Goal: Task Accomplishment & Management: Complete application form

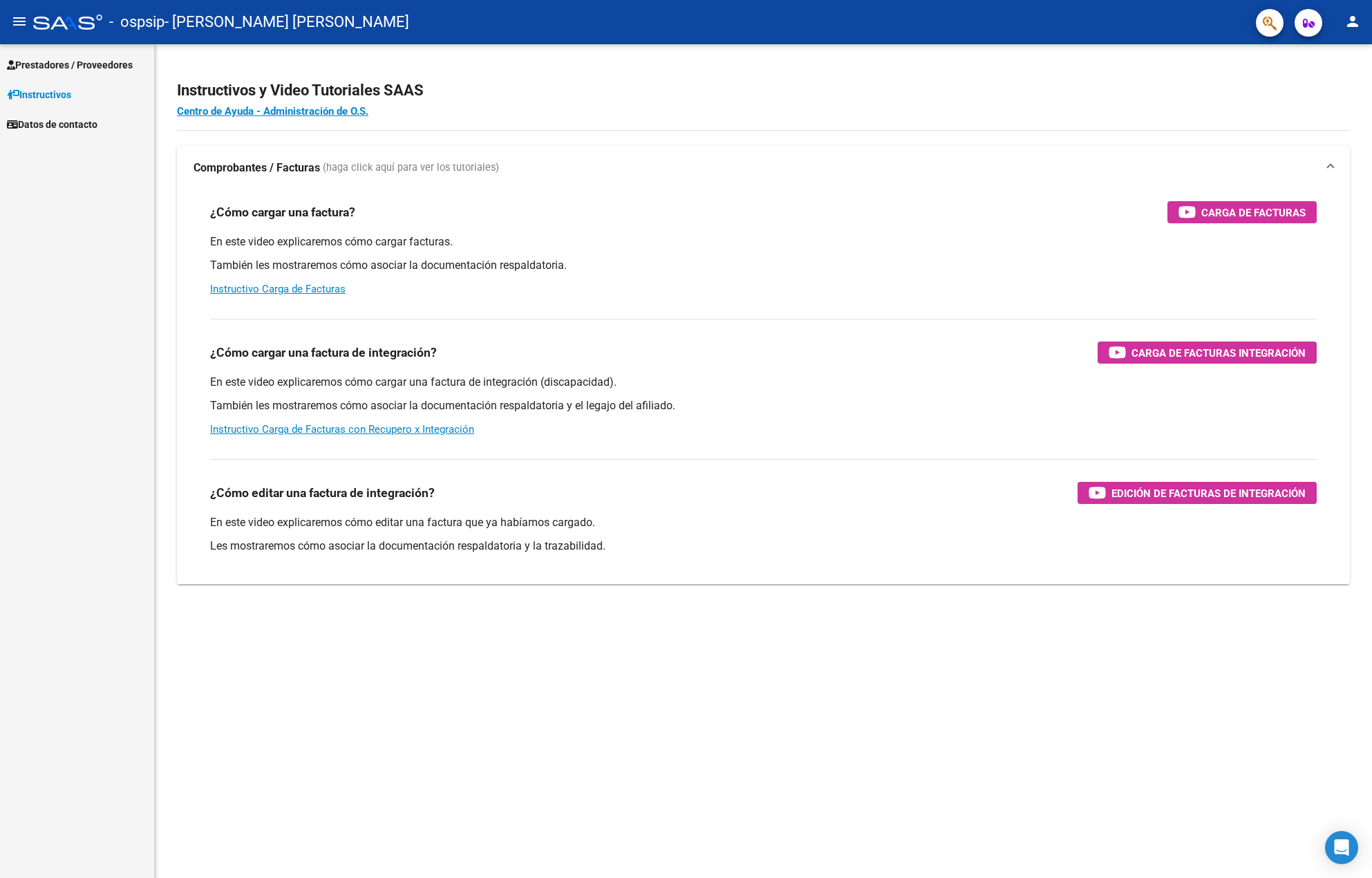
click at [59, 73] on link "Prestadores / Proveedores" at bounding box center [76, 64] width 154 height 29
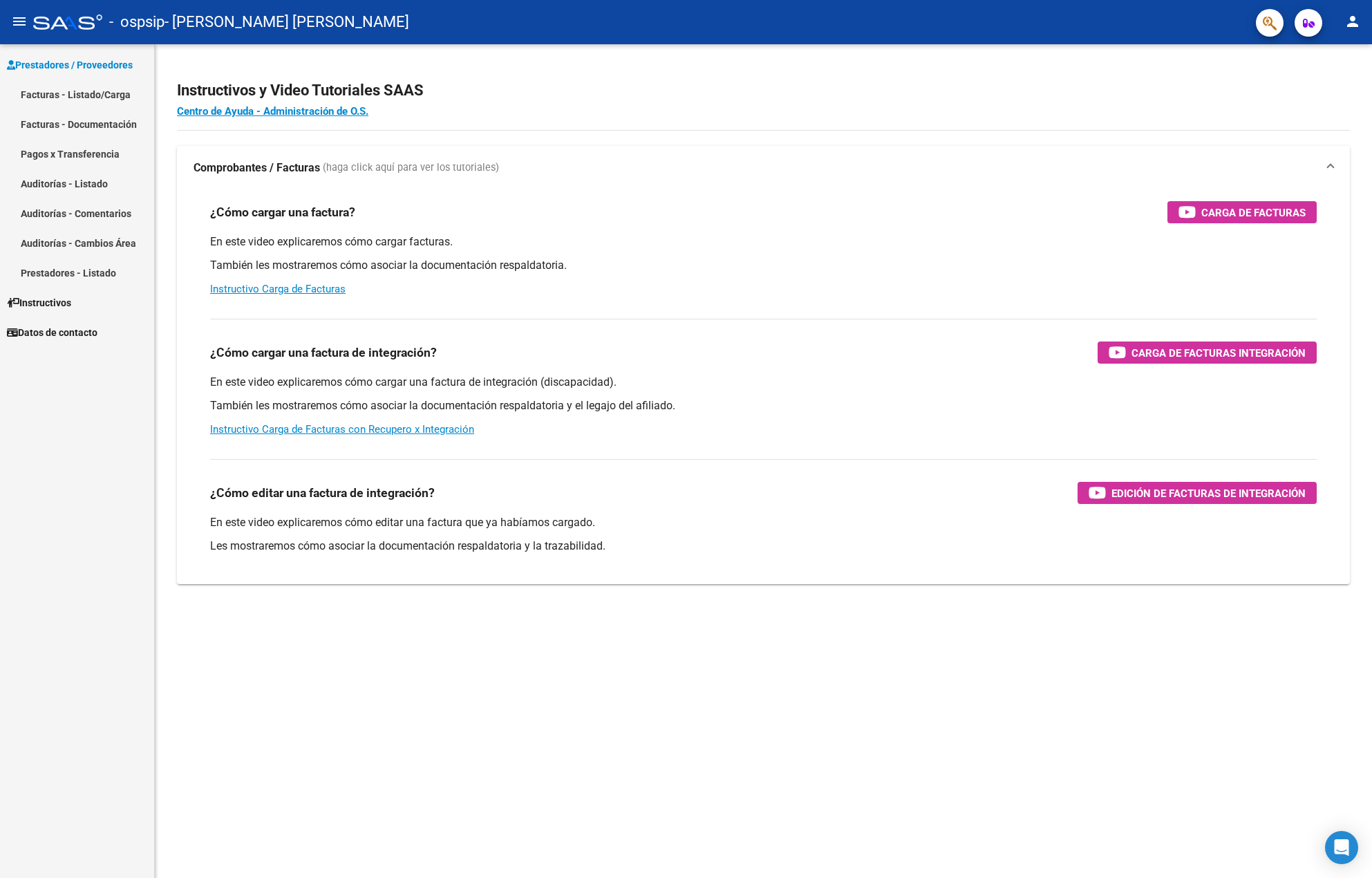
click at [57, 88] on link "Facturas - Listado/Carga" at bounding box center [76, 94] width 154 height 29
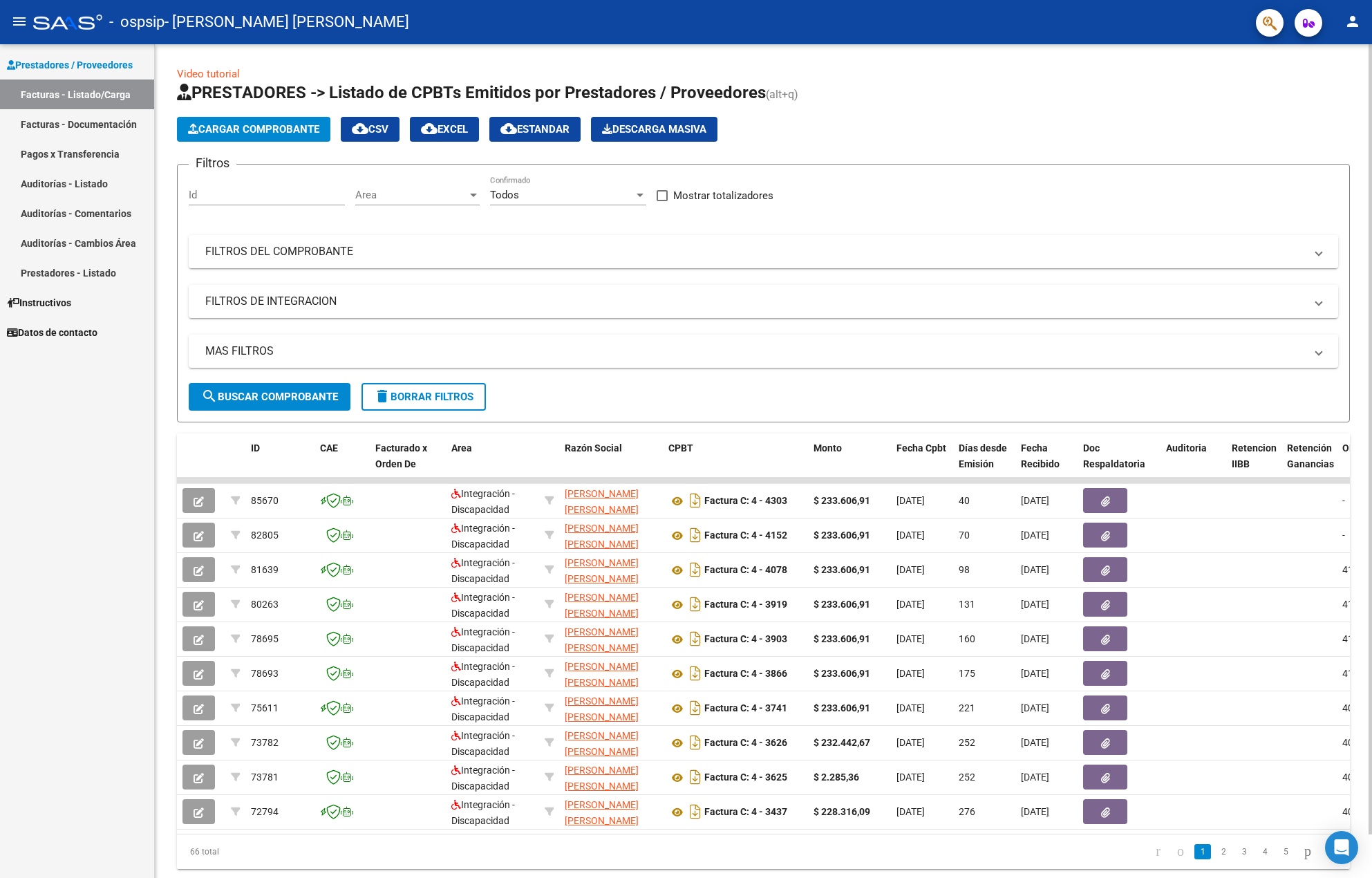
click at [220, 128] on span "Cargar Comprobante" at bounding box center [253, 130] width 132 height 13
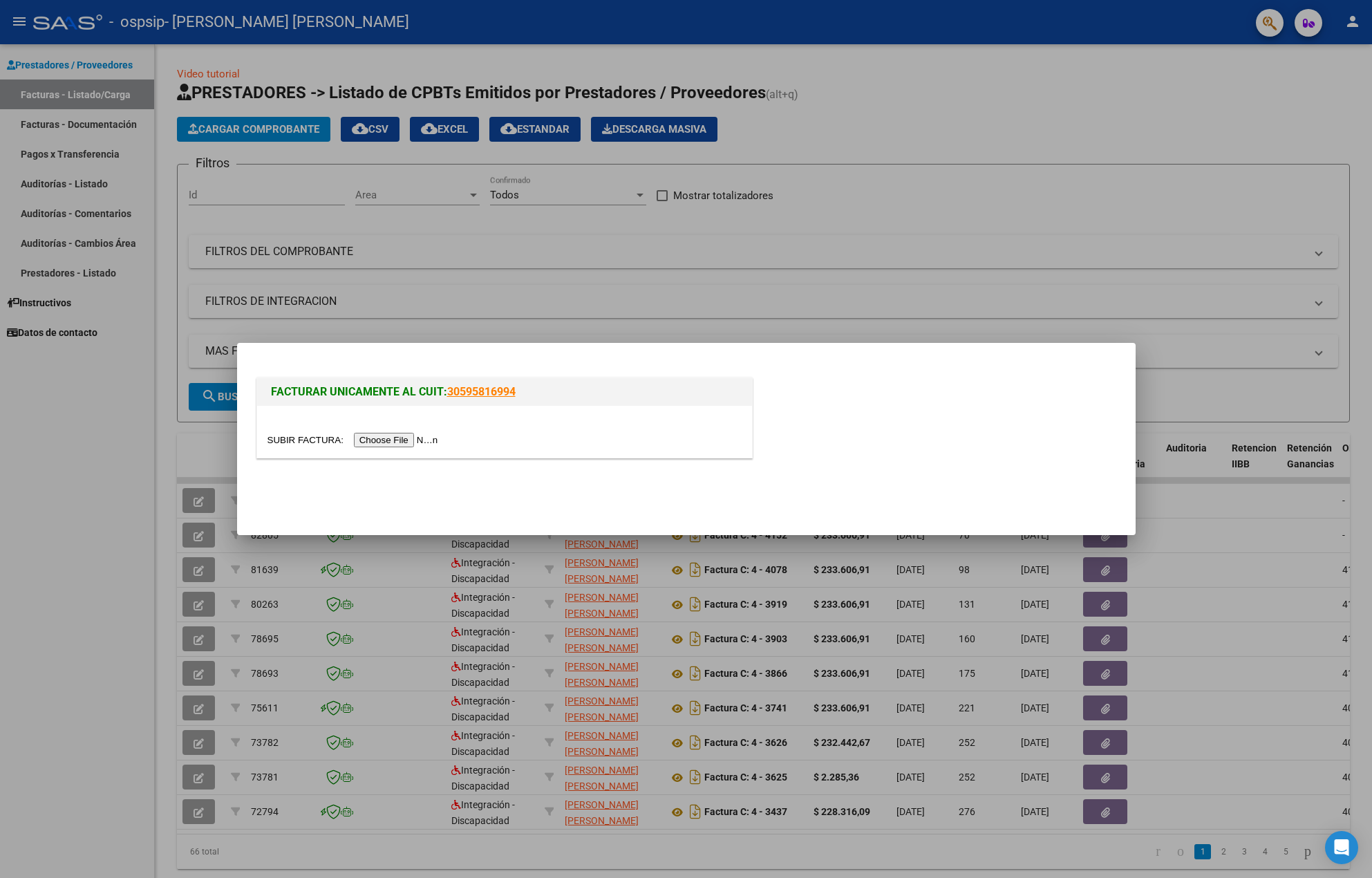
click at [434, 439] on input "file" at bounding box center [355, 440] width 175 height 15
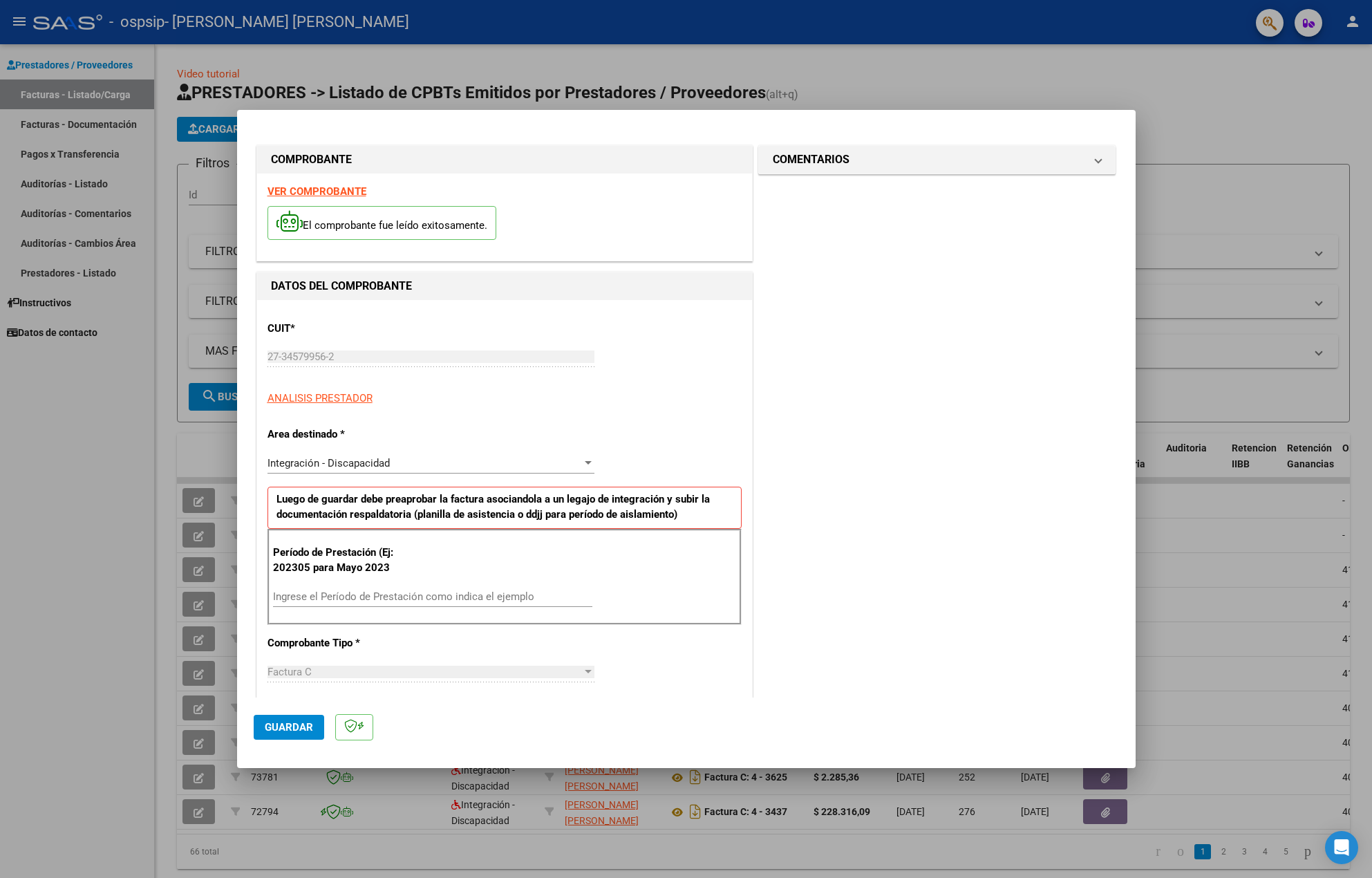
click at [316, 589] on div "Ingrese el Período de Prestación como indica el ejemplo" at bounding box center [432, 596] width 320 height 21
click at [318, 589] on div "Ingrese el Período de Prestación como indica el ejemplo" at bounding box center [432, 596] width 320 height 21
type input "202507"
click at [294, 726] on span "Guardar" at bounding box center [288, 728] width 49 height 13
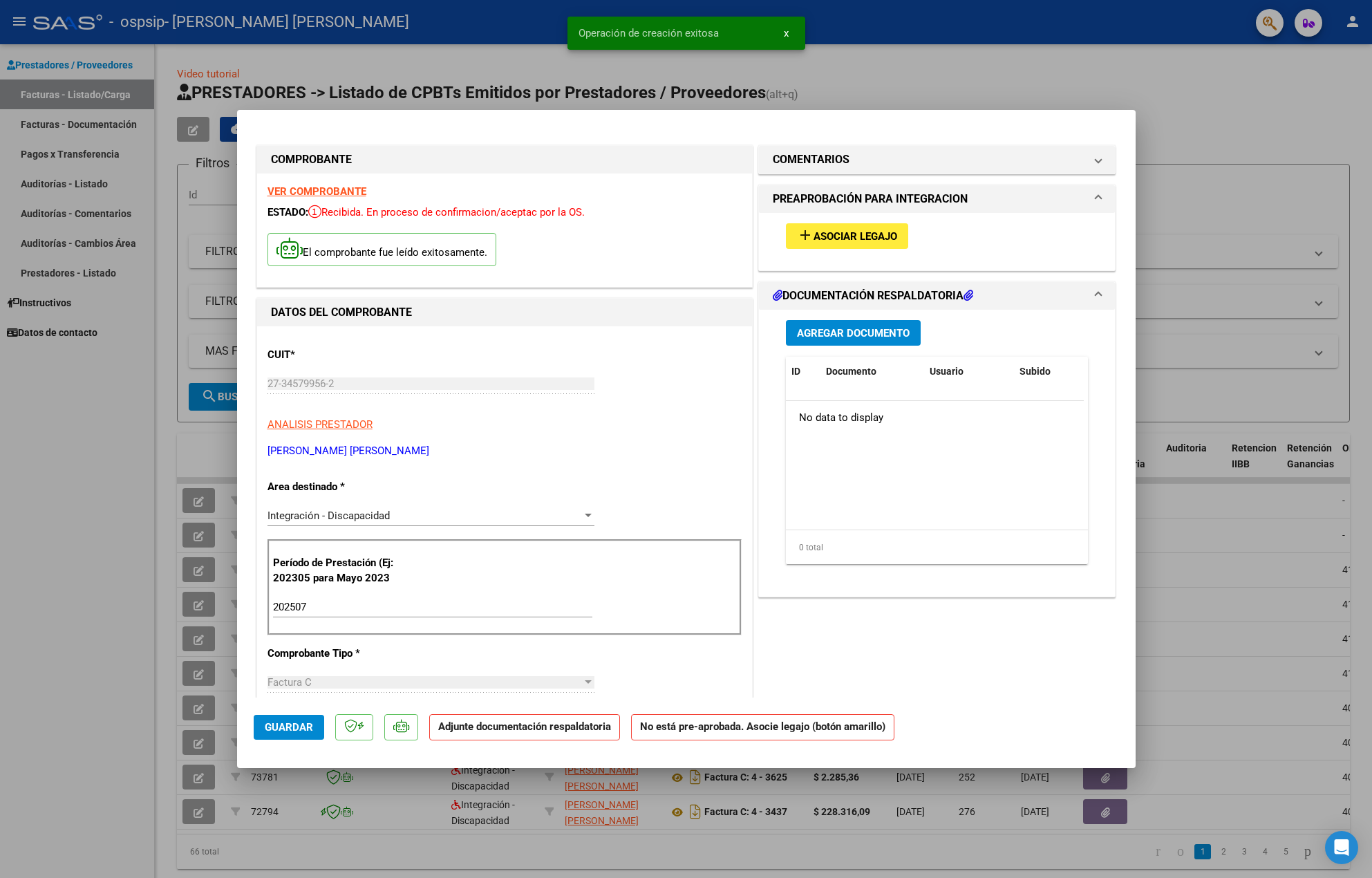
click at [868, 240] on span "Asociar Legajo" at bounding box center [855, 237] width 84 height 13
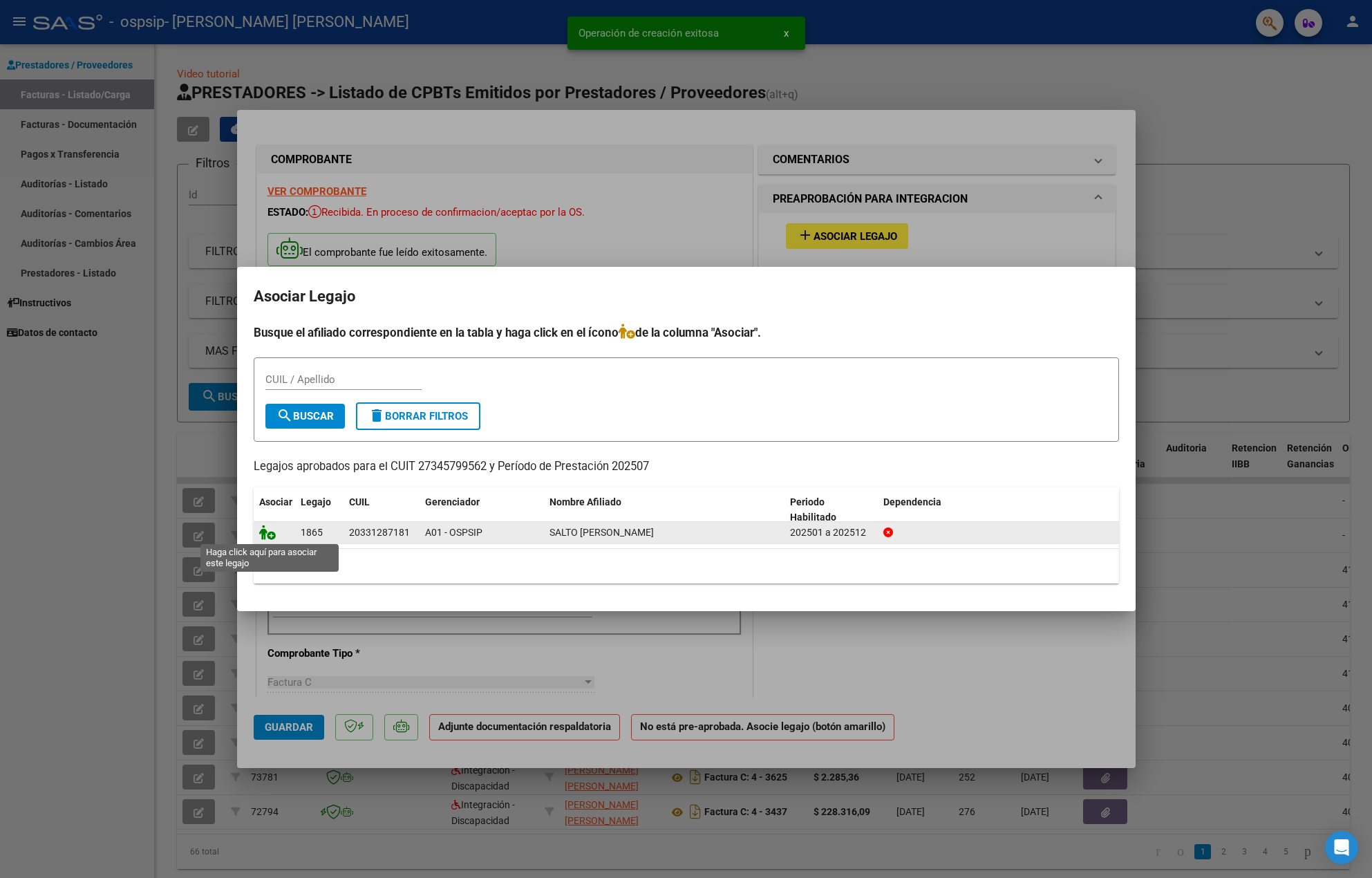
click at [268, 531] on icon at bounding box center [267, 532] width 17 height 16
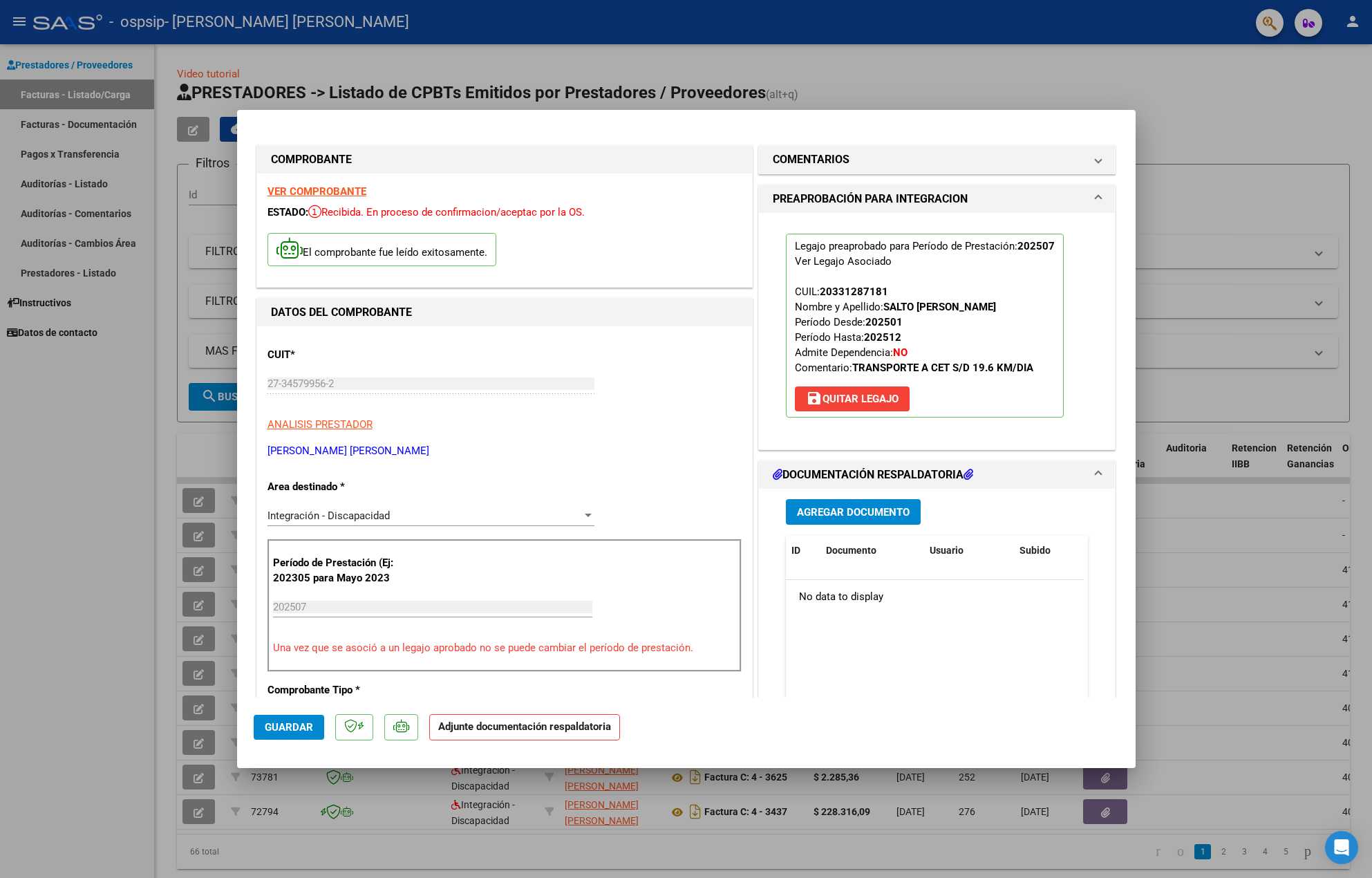
click at [849, 505] on span "Agregar Documento" at bounding box center [853, 511] width 112 height 13
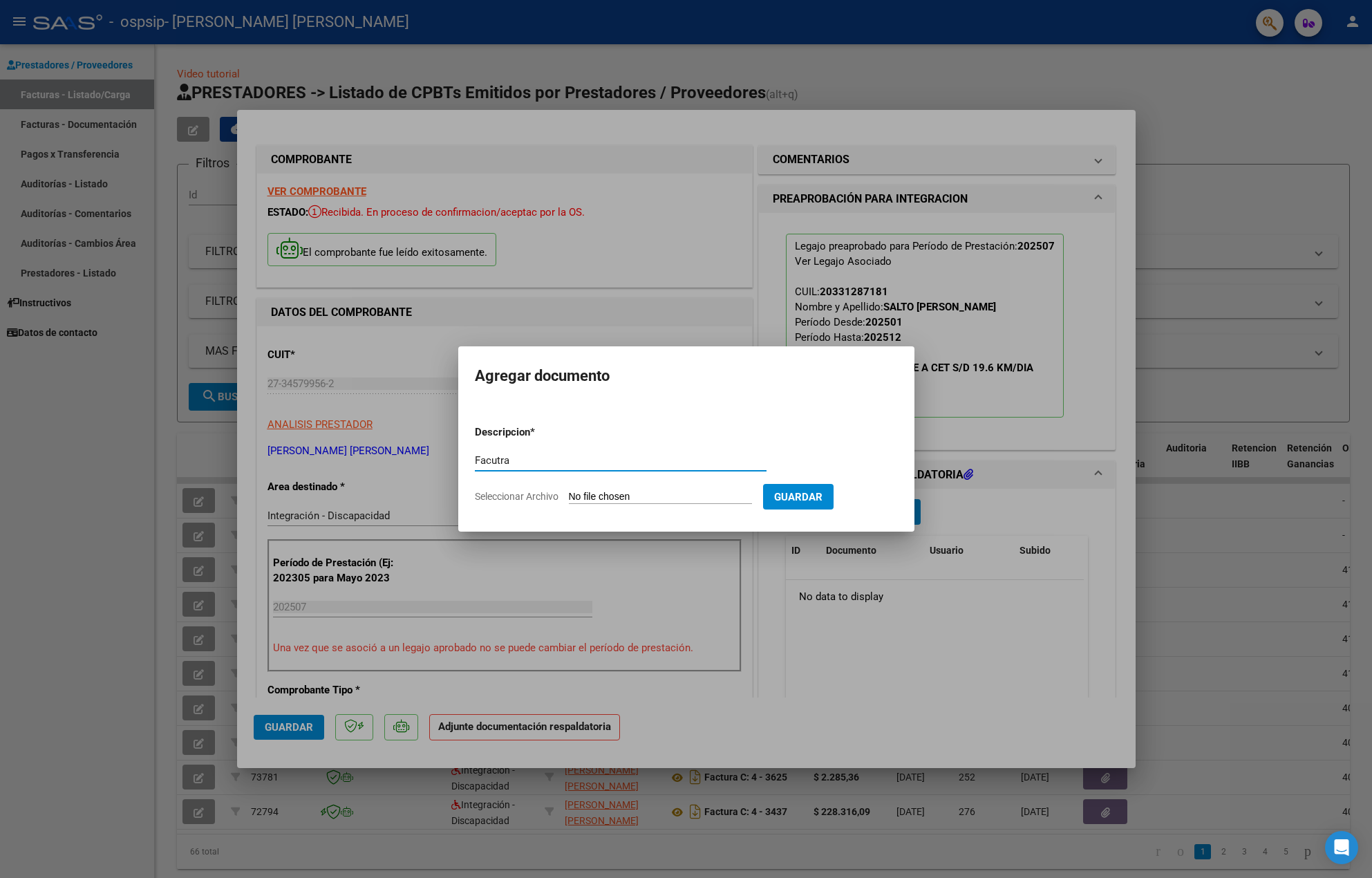
click at [501, 459] on input "Facutra" at bounding box center [620, 461] width 292 height 13
drag, startPoint x: 496, startPoint y: 460, endPoint x: 543, endPoint y: 469, distance: 47.9
click at [503, 462] on input "Facutura" at bounding box center [620, 461] width 292 height 13
type input "Factura"
click at [636, 497] on input "Seleccionar Archivo" at bounding box center [660, 498] width 183 height 13
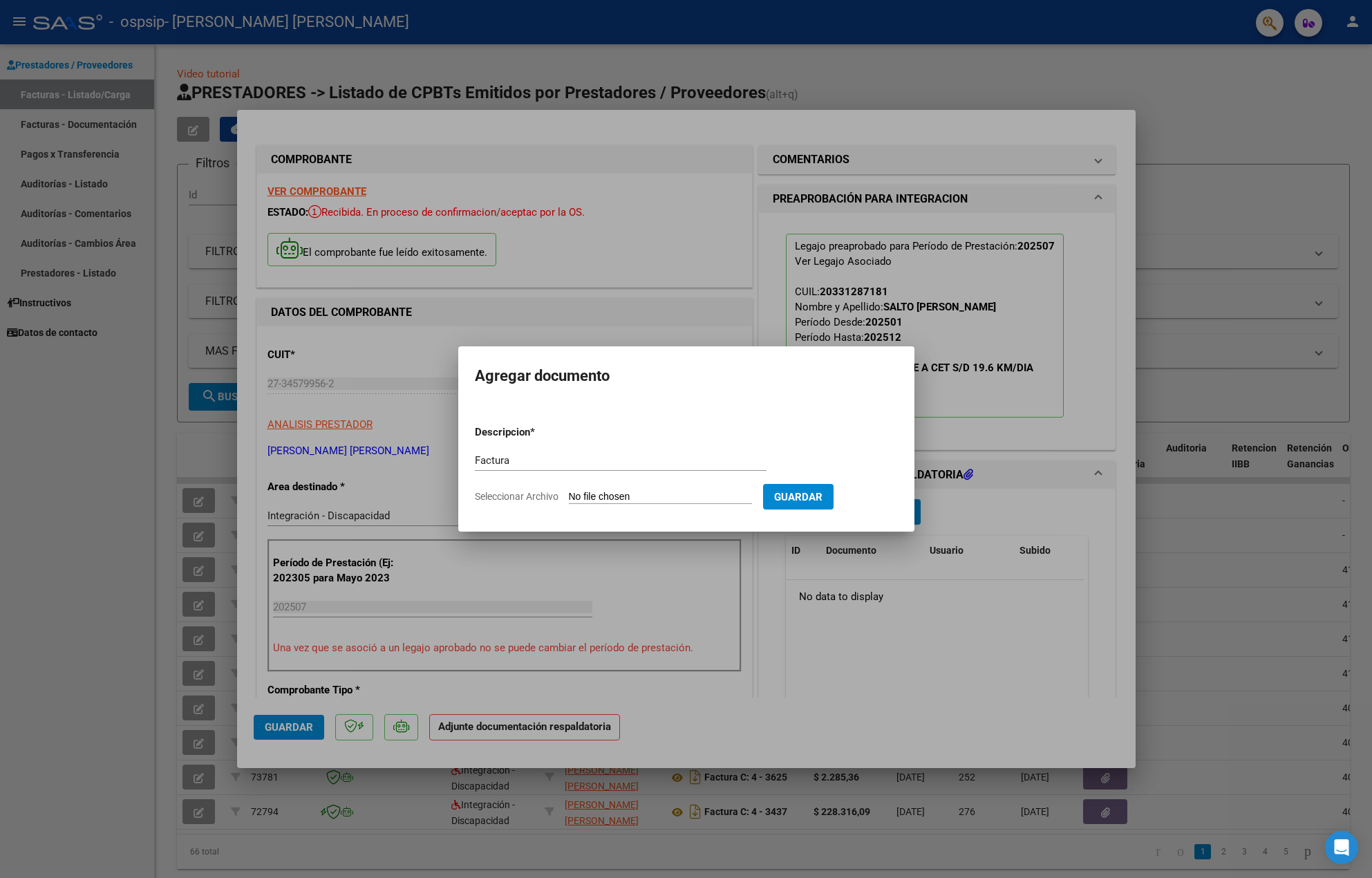
type input "C:\fakepath\Factura N° 004401.pdf"
click at [893, 492] on span "Guardar" at bounding box center [870, 498] width 49 height 13
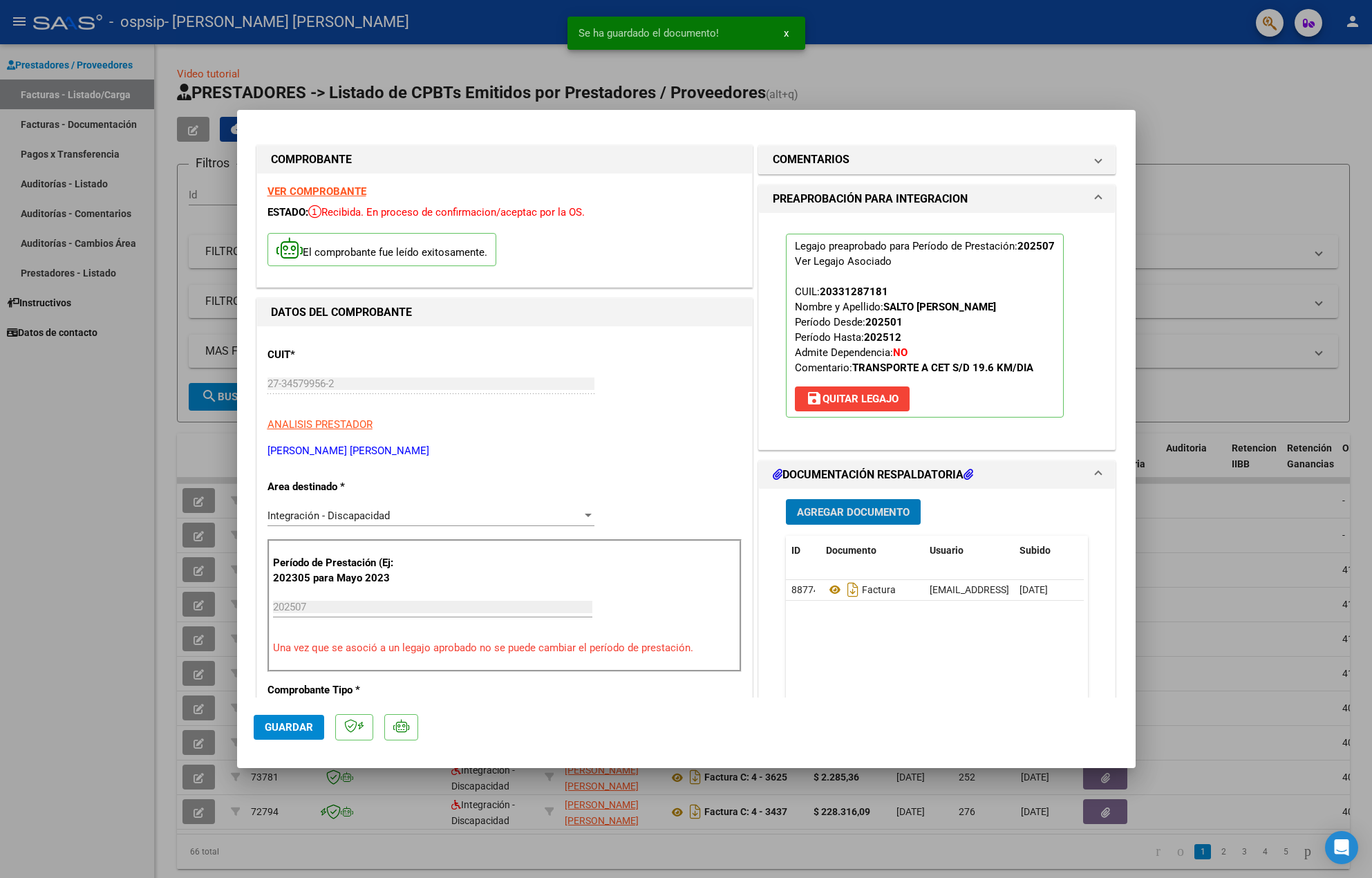
click at [797, 505] on span "Agregar Documento" at bounding box center [853, 511] width 112 height 13
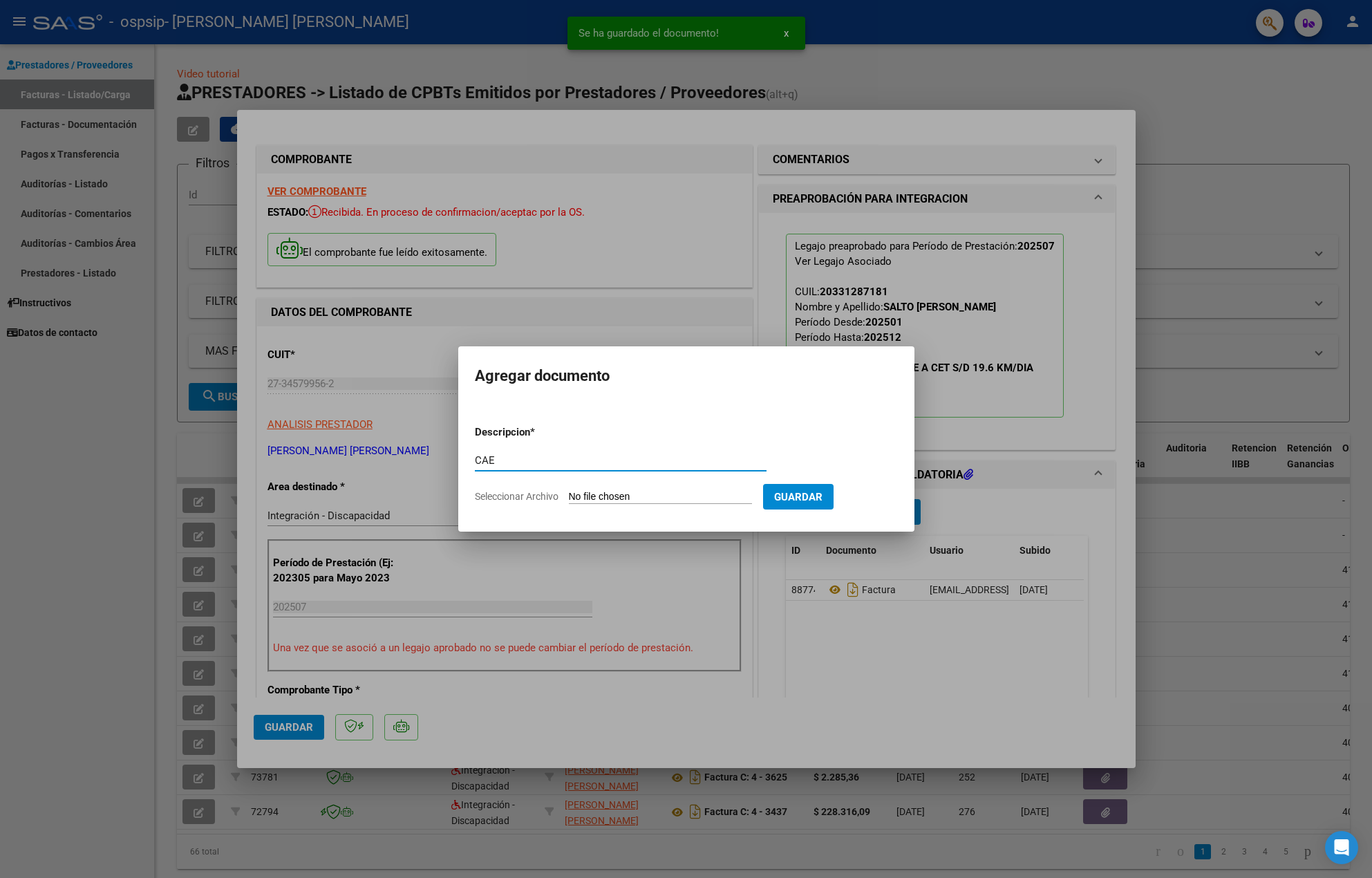
type input "CAE"
click at [704, 495] on input "Seleccionar Archivo" at bounding box center [660, 498] width 183 height 13
type input "C:\fakepath\Constatación de Comprobantes _ AFIP fac_4401.pdf"
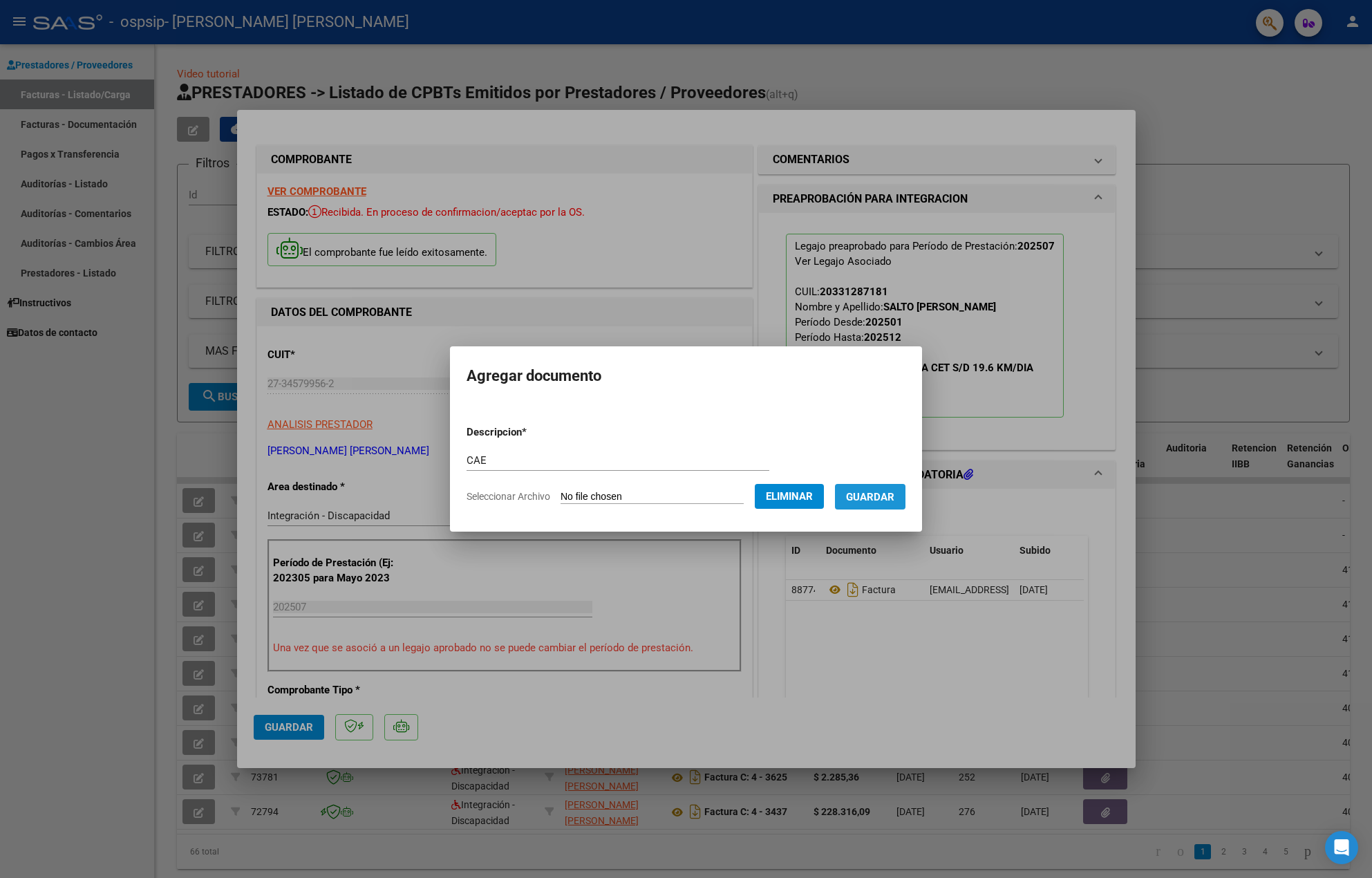
click at [893, 496] on span "Guardar" at bounding box center [870, 498] width 49 height 13
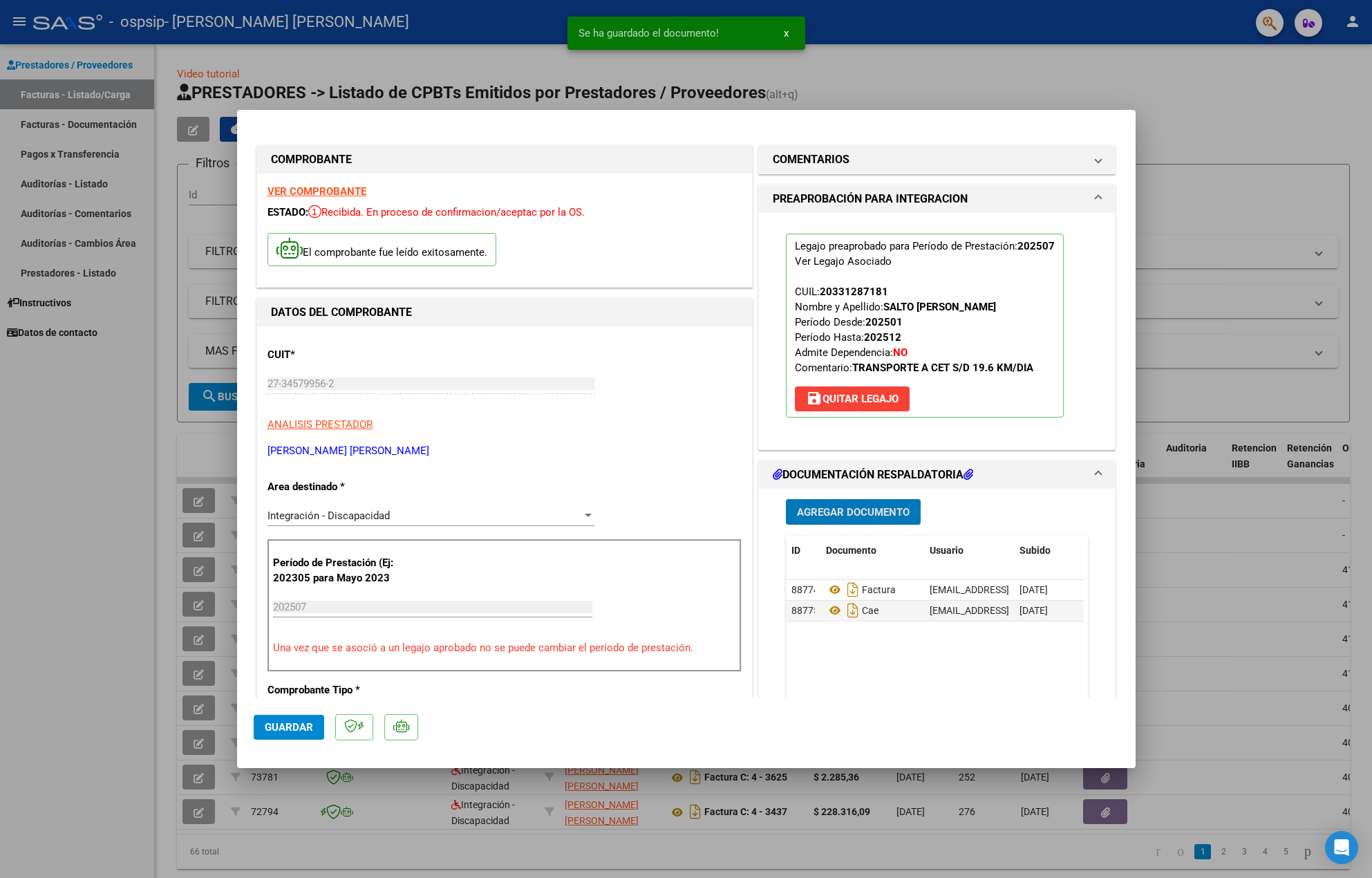
click at [825, 512] on span "Agregar Documento" at bounding box center [853, 512] width 112 height 13
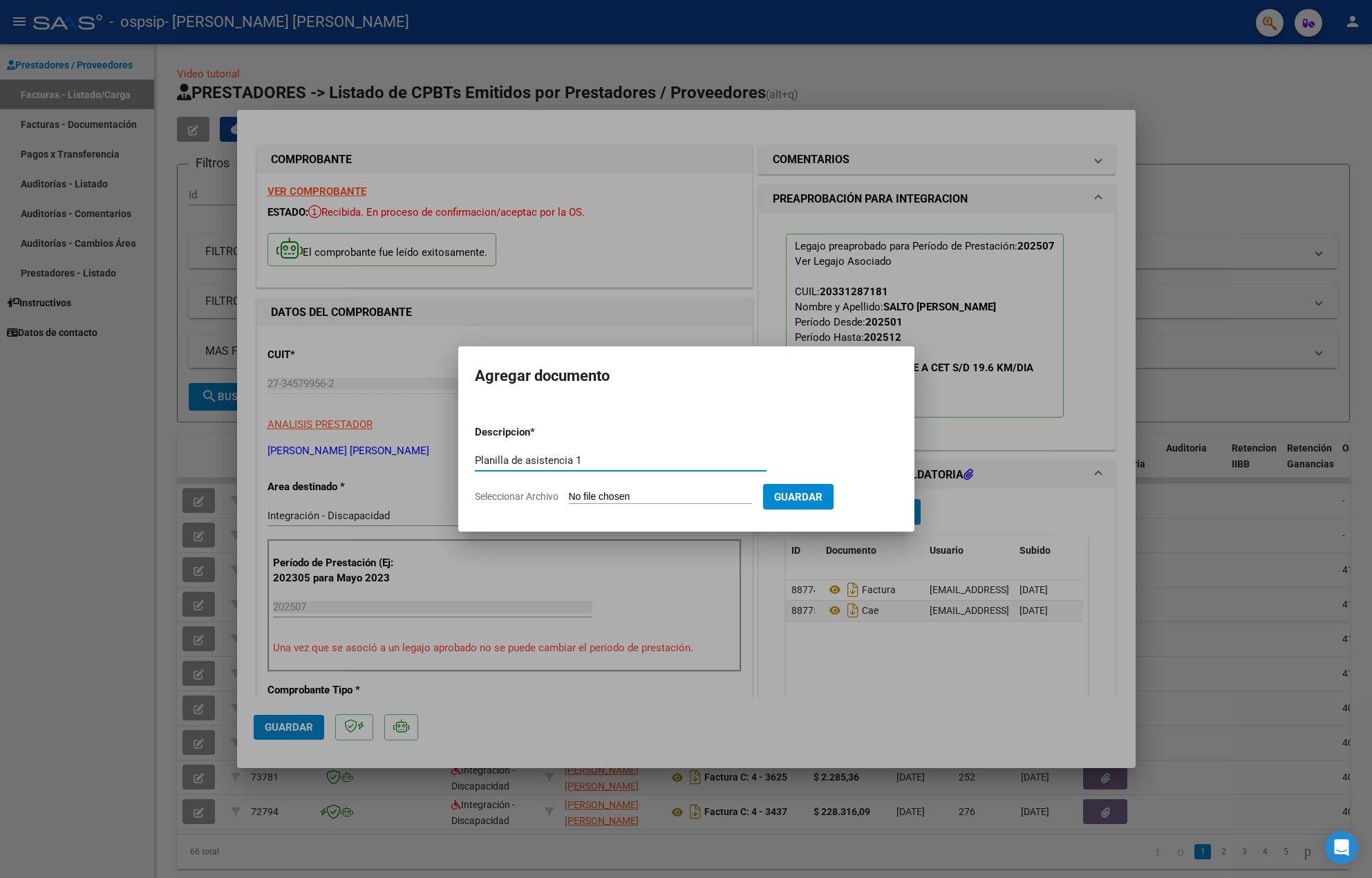
type input "Planilla de asistencia 1"
click at [647, 497] on input "Seleccionar Archivo" at bounding box center [660, 498] width 183 height 13
type input "C:\fakepath\Planilla de asistencia [PERSON_NAME] 1 [PERSON_NAME] 2025.pdf"
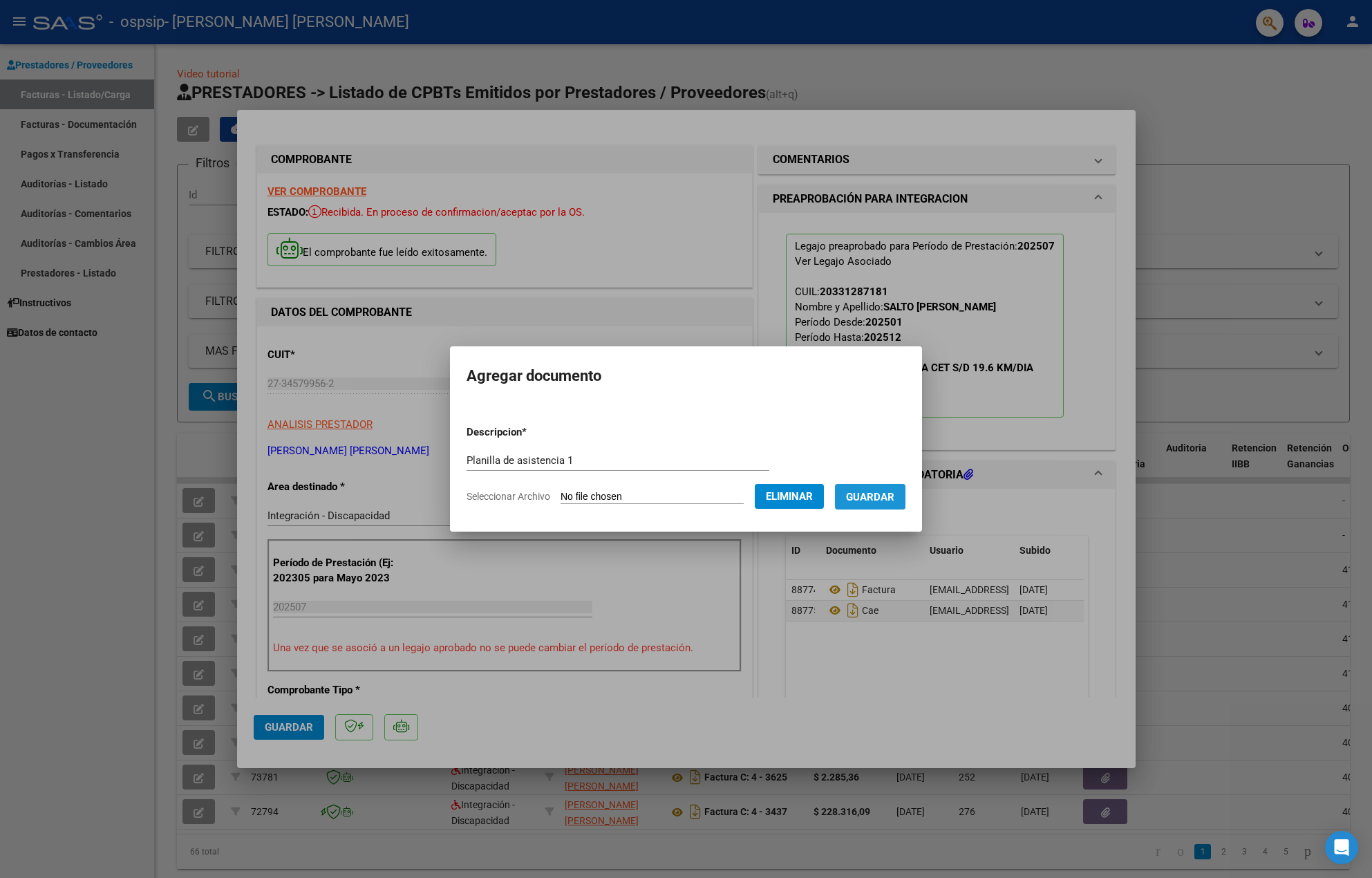
click at [891, 491] on span "Guardar" at bounding box center [870, 498] width 49 height 13
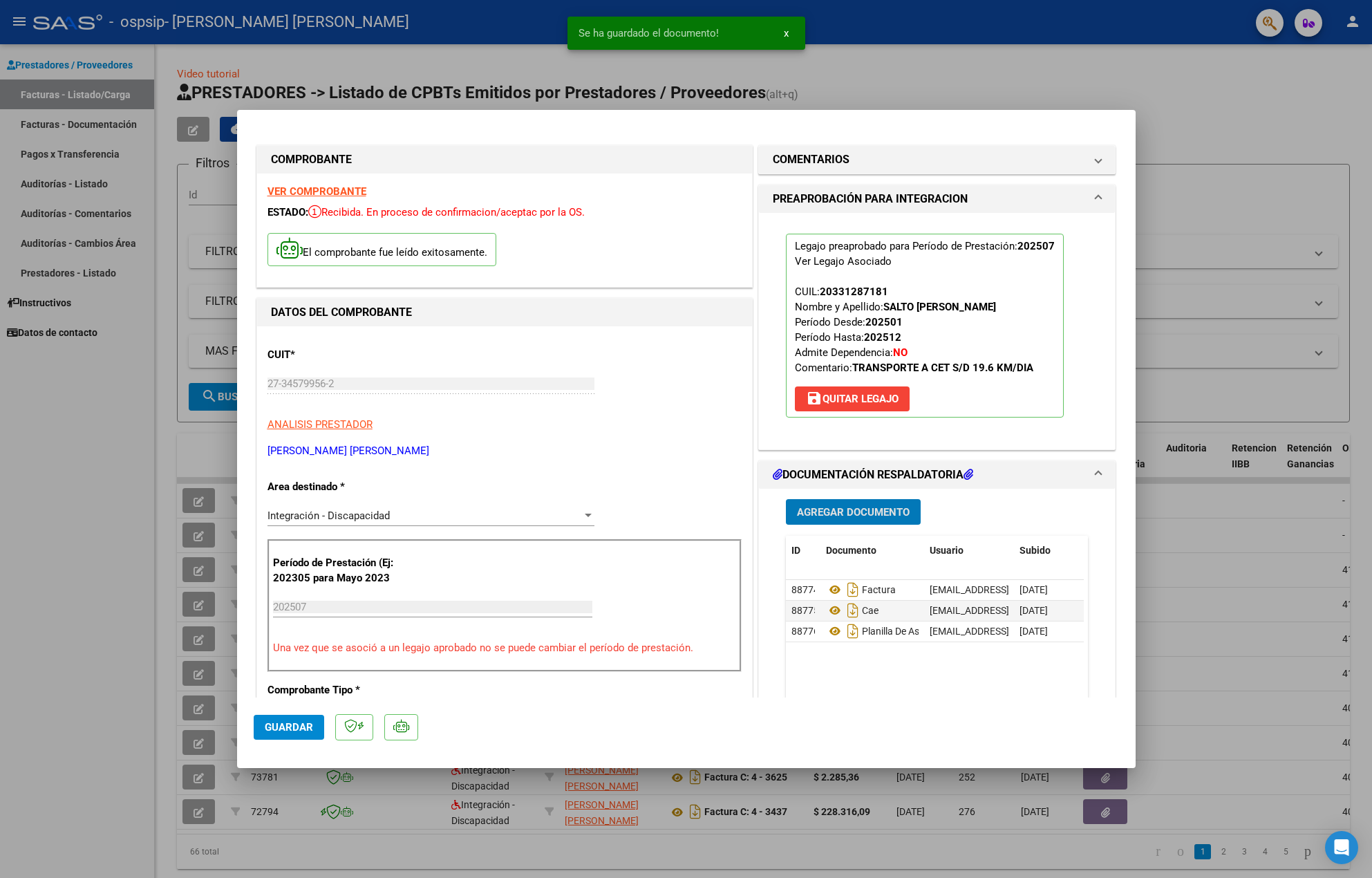
click at [814, 509] on span "Agregar Documento" at bounding box center [853, 512] width 112 height 13
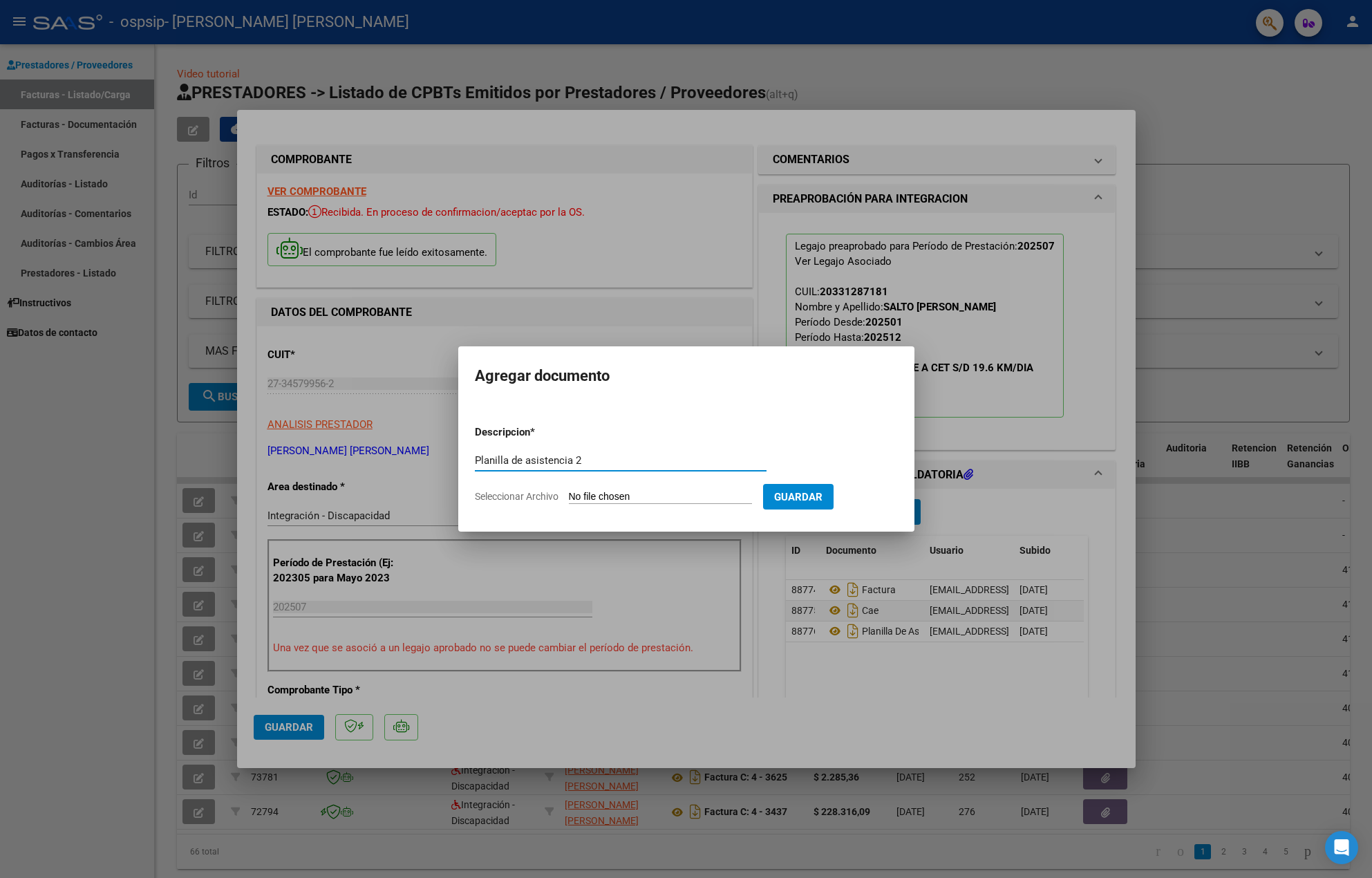
type input "Planilla de asistencia 2"
click at [659, 494] on input "Seleccionar Archivo" at bounding box center [660, 498] width 183 height 13
type input "C:\fakepath\Planilla de asistencia [PERSON_NAME] 2 [PERSON_NAME] 2025.pdf"
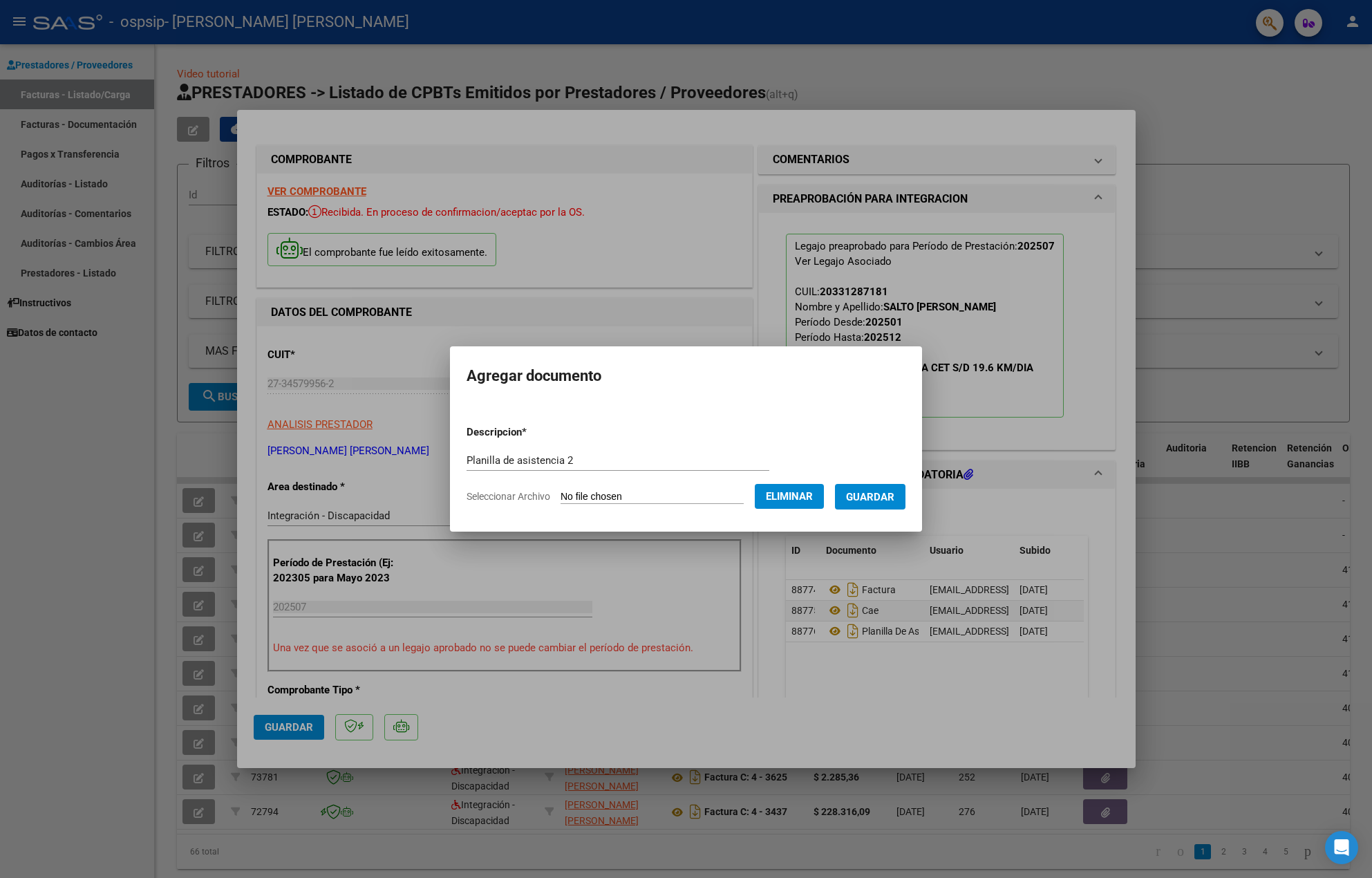
click at [881, 497] on span "Guardar" at bounding box center [870, 498] width 49 height 13
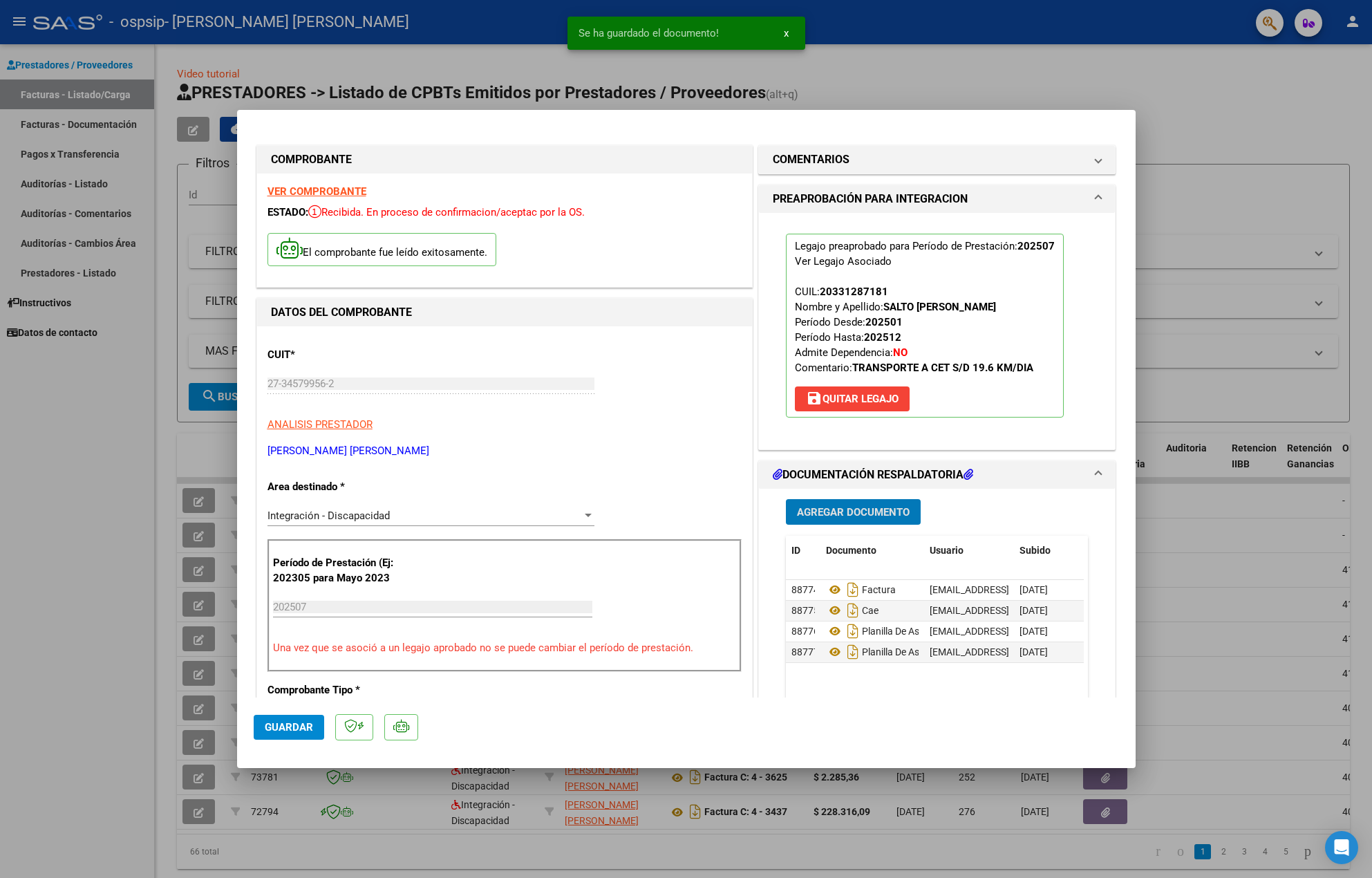
click at [838, 509] on span "Agregar Documento" at bounding box center [853, 512] width 112 height 13
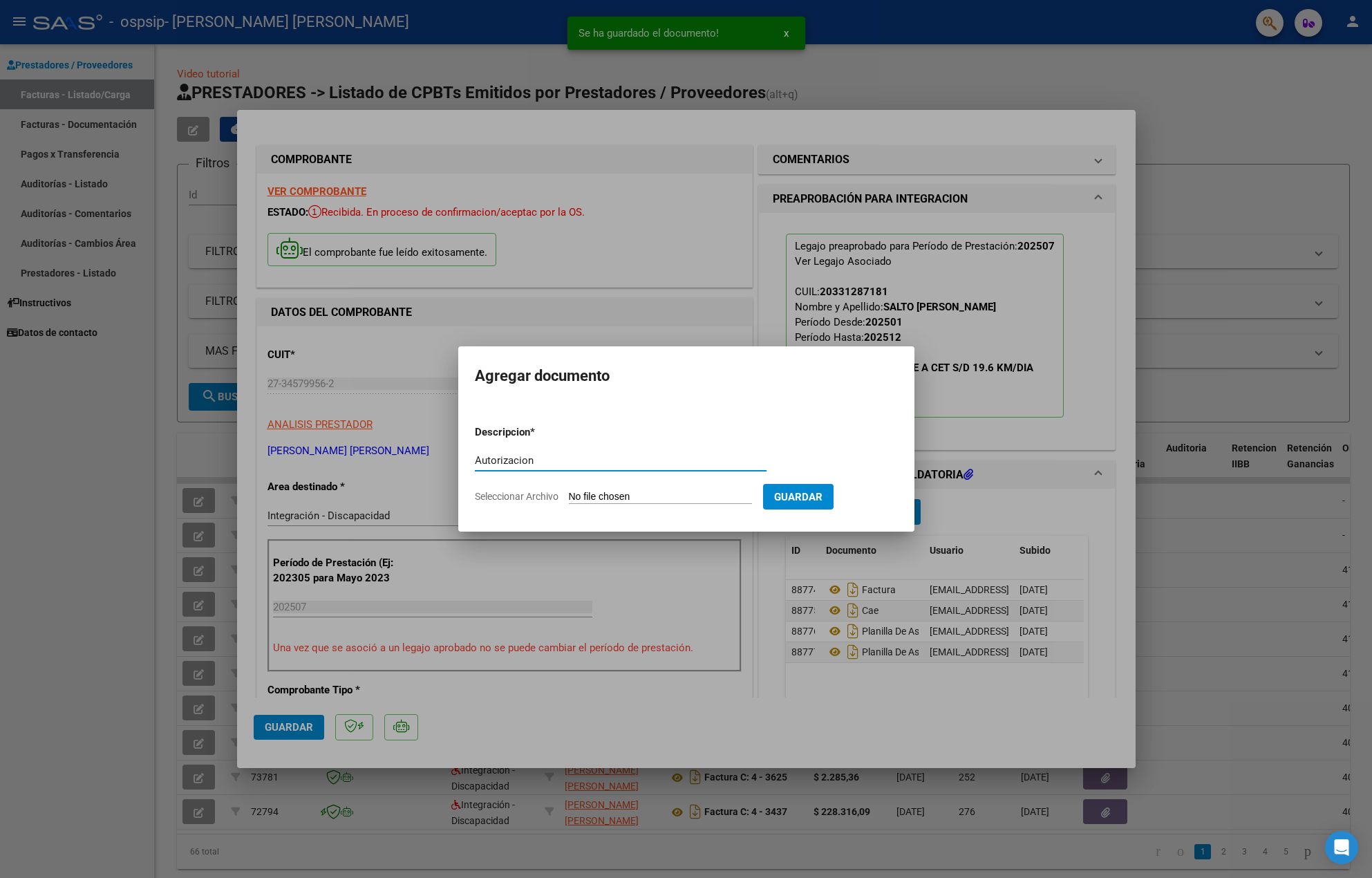
type input "Autorizacion"
click at [627, 494] on input "Seleccionar Archivo" at bounding box center [660, 498] width 183 height 13
type input "C:\fakepath\[PERSON_NAME] AUTORIZACION 2025 SEGUN RESOLUCION 360 22_firmado.pdf"
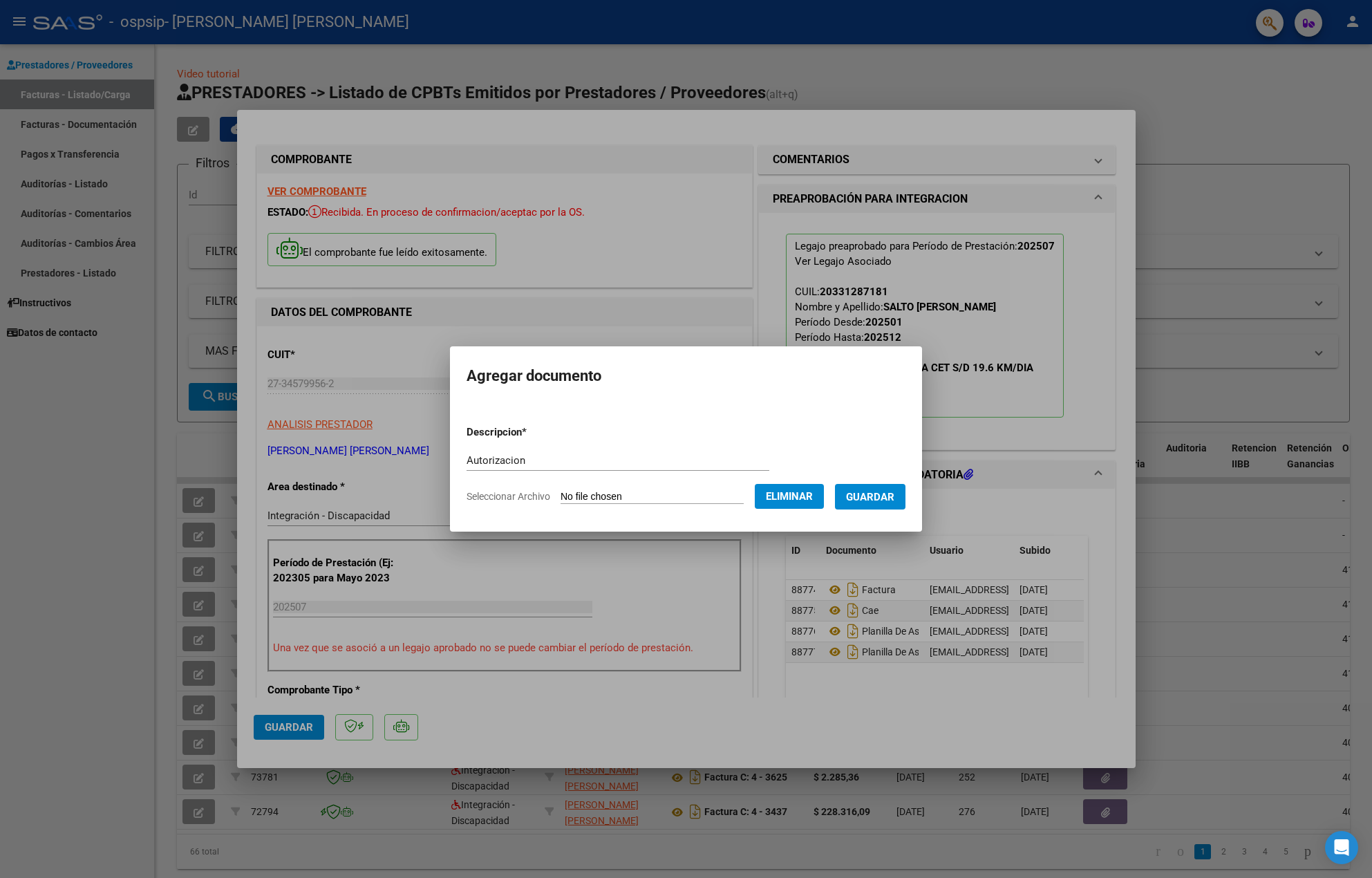
click at [888, 491] on span "Guardar" at bounding box center [870, 498] width 49 height 13
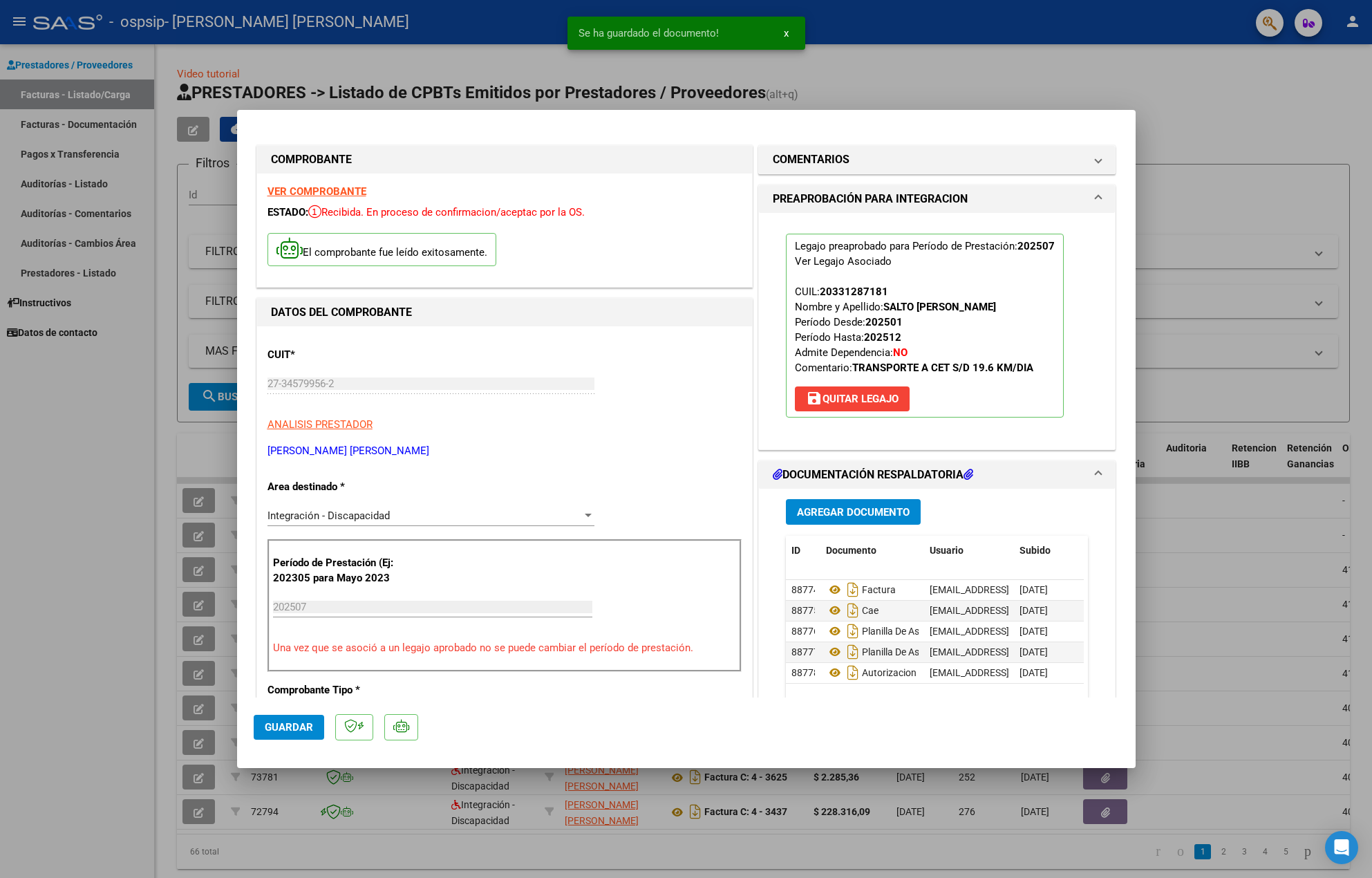
click at [301, 725] on span "Guardar" at bounding box center [288, 728] width 49 height 13
type input "$ 0,00"
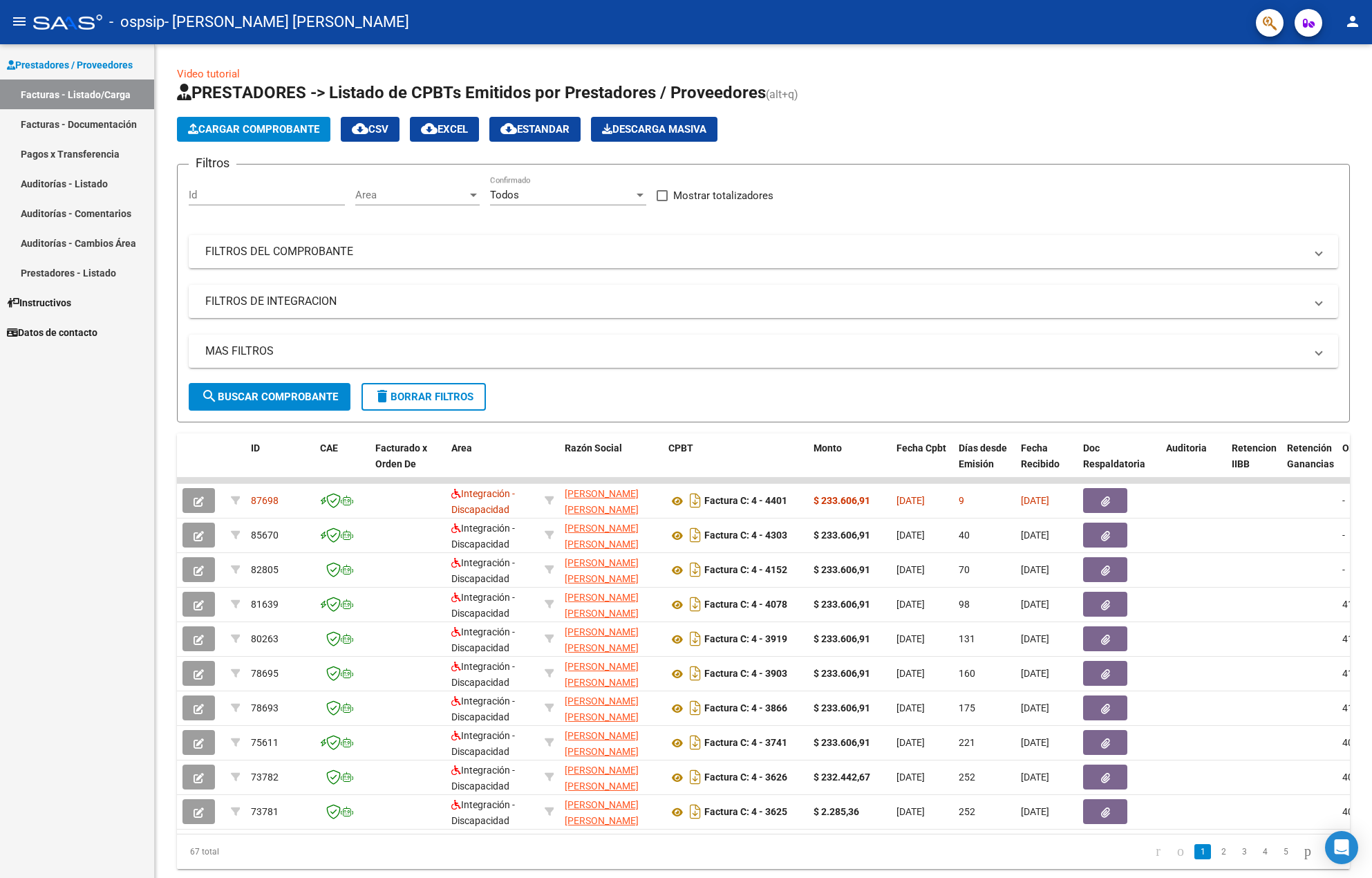
click at [84, 460] on div "Prestadores / Proveedores Facturas - Listado/Carga Facturas - Documentación Pag…" at bounding box center [76, 461] width 154 height 834
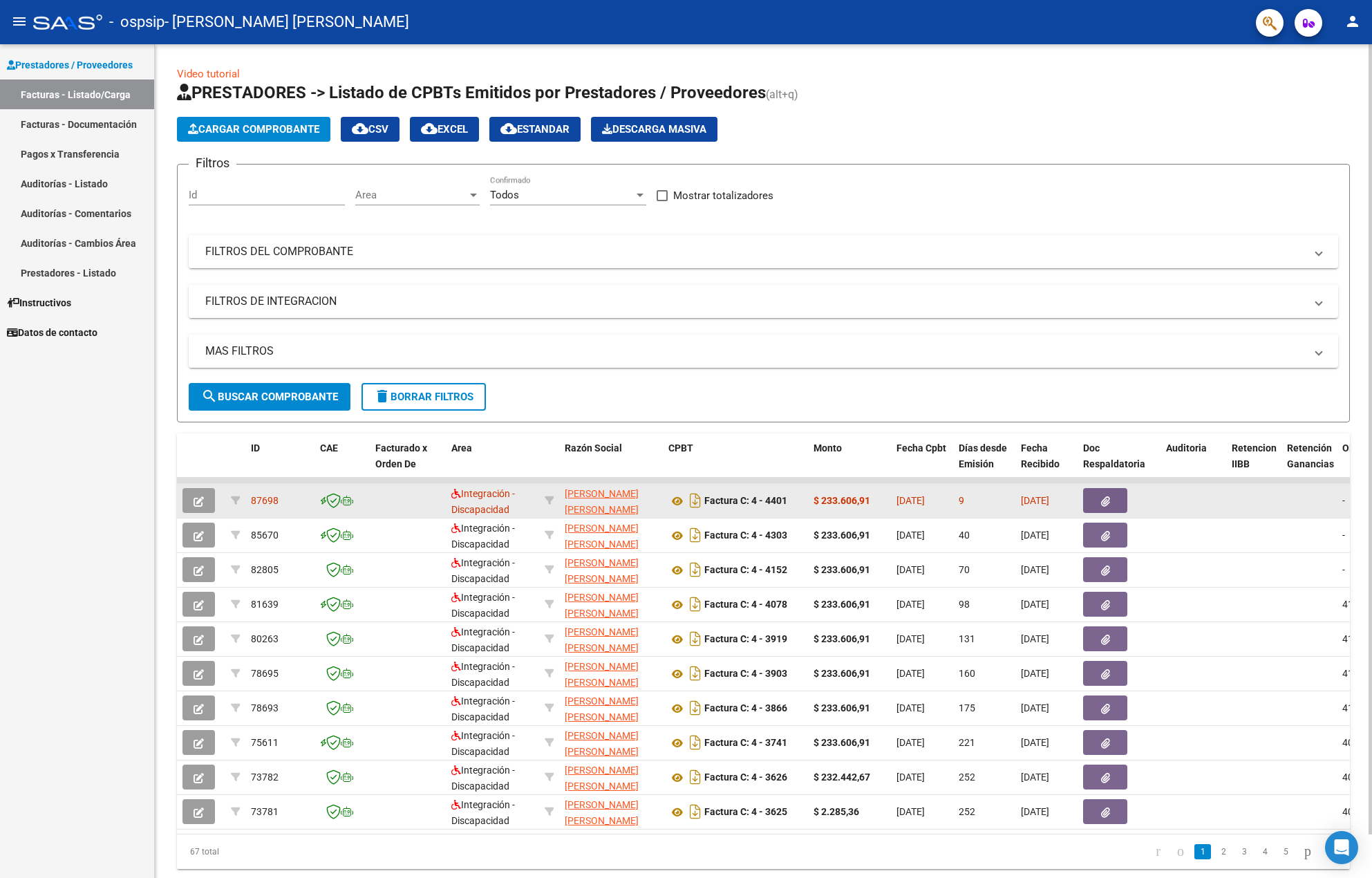
drag, startPoint x: 958, startPoint y: 498, endPoint x: 981, endPoint y: 498, distance: 23.0
click at [981, 498] on datatable-body-cell "9" at bounding box center [985, 500] width 63 height 34
click at [965, 502] on div "9" at bounding box center [985, 500] width 52 height 16
